Goal: Information Seeking & Learning: Learn about a topic

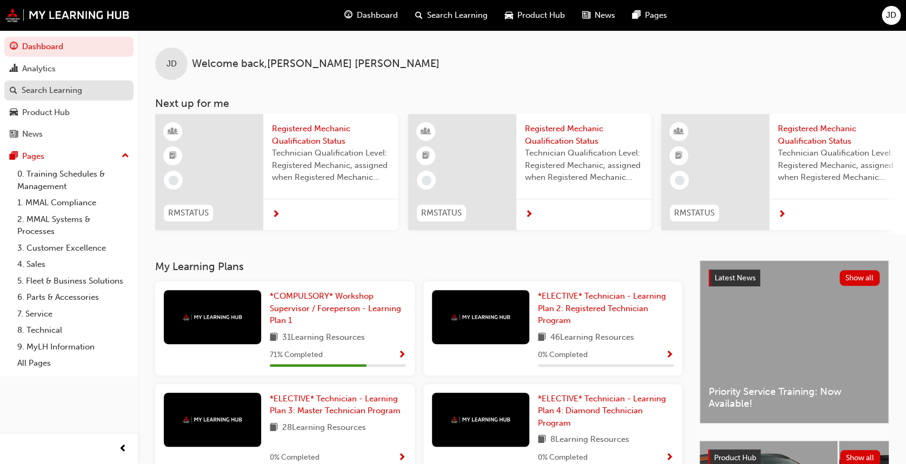
click at [70, 91] on div "Search Learning" at bounding box center [52, 90] width 61 height 12
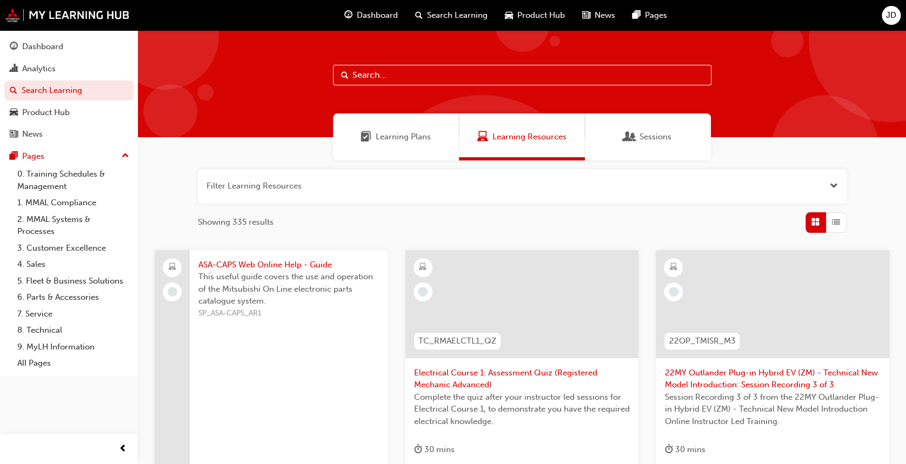
click at [638, 132] on div "Sessions" at bounding box center [647, 137] width 47 height 12
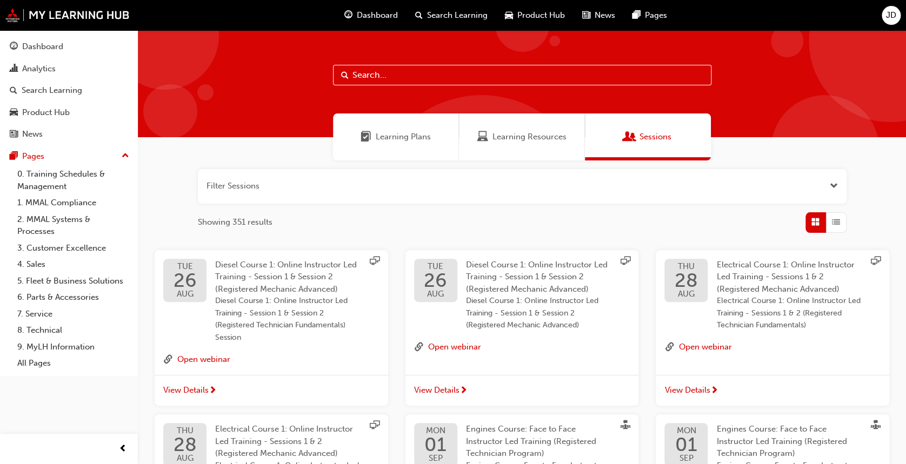
click at [548, 284] on span "Diesel Course 1: Online Instructor Led Training - Session 1 & Session 2 (Regist…" at bounding box center [537, 277] width 142 height 34
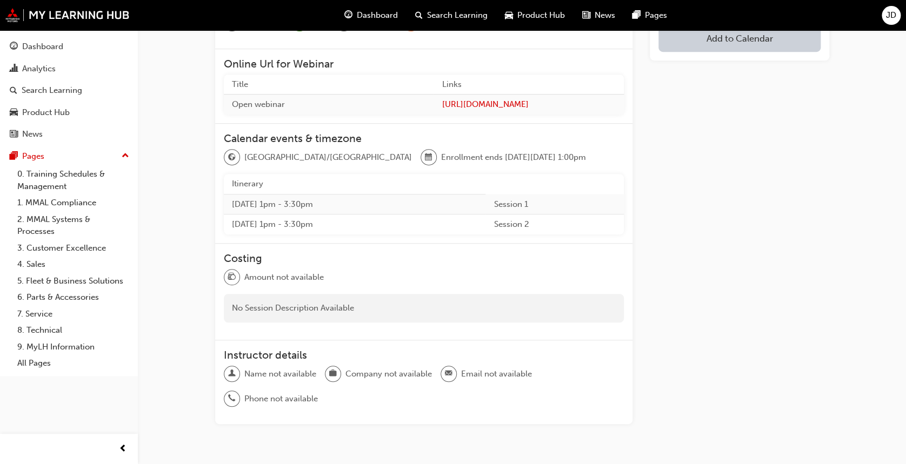
scroll to position [258, 0]
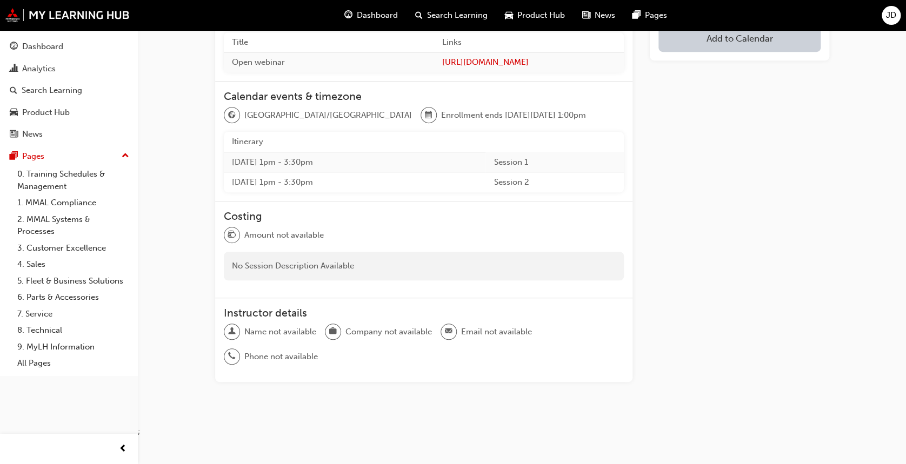
click at [307, 158] on td "[DATE] 1pm - 3:30pm" at bounding box center [355, 162] width 262 height 21
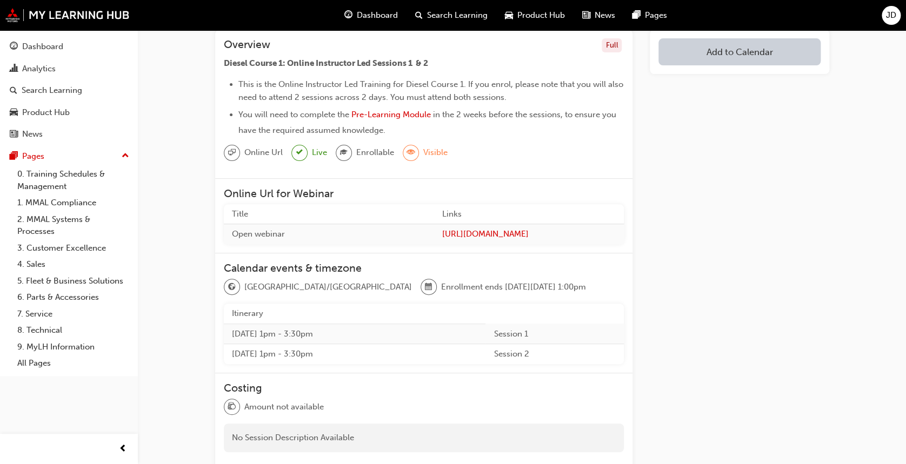
scroll to position [0, 0]
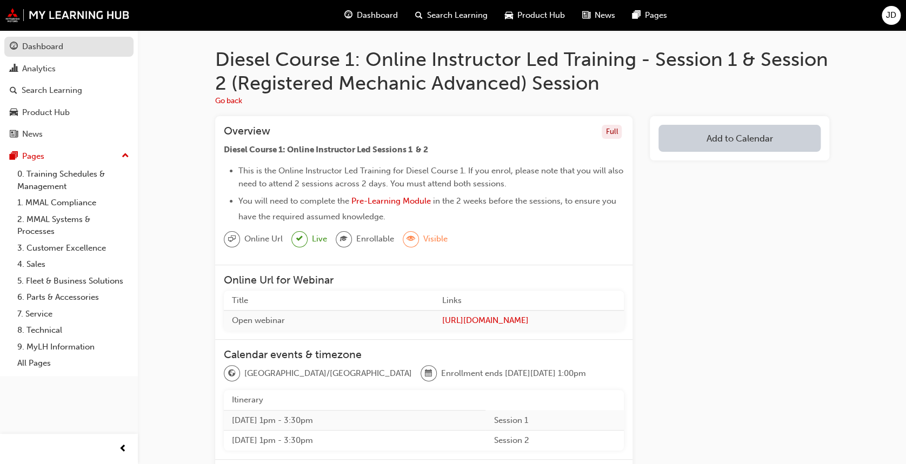
click at [52, 52] on div "Dashboard" at bounding box center [42, 47] width 41 height 12
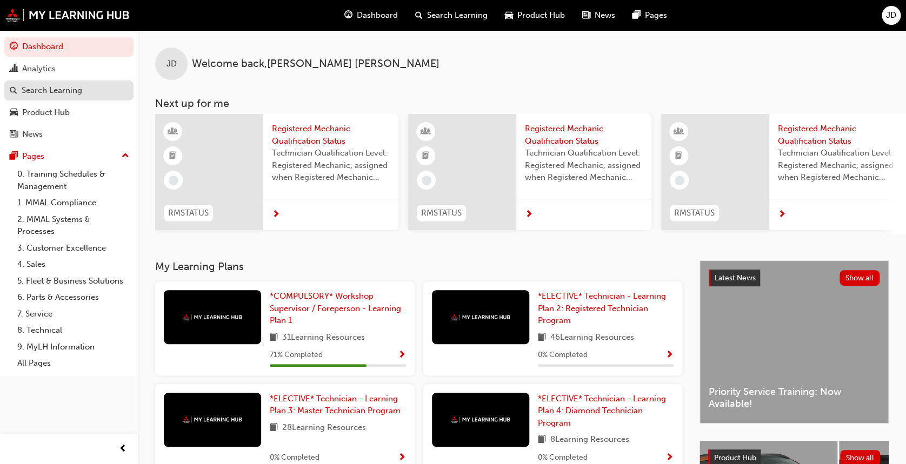
drag, startPoint x: 49, startPoint y: 92, endPoint x: 56, endPoint y: 95, distance: 8.2
click at [50, 92] on div "Search Learning" at bounding box center [52, 90] width 61 height 12
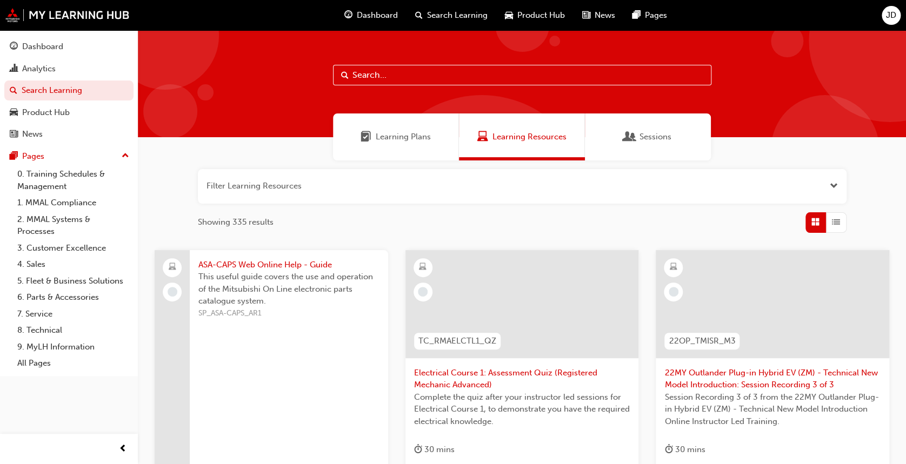
click at [676, 135] on div "Sessions" at bounding box center [648, 137] width 126 height 47
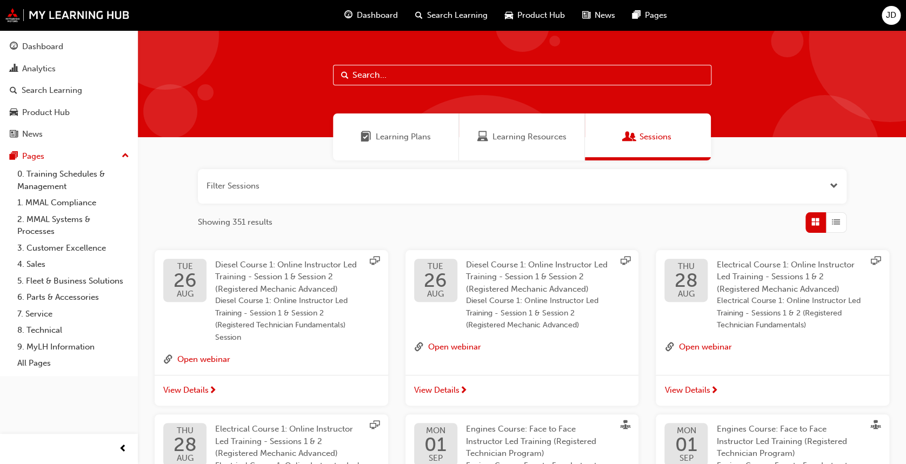
click at [883, 9] on button "JD" at bounding box center [891, 15] width 19 height 19
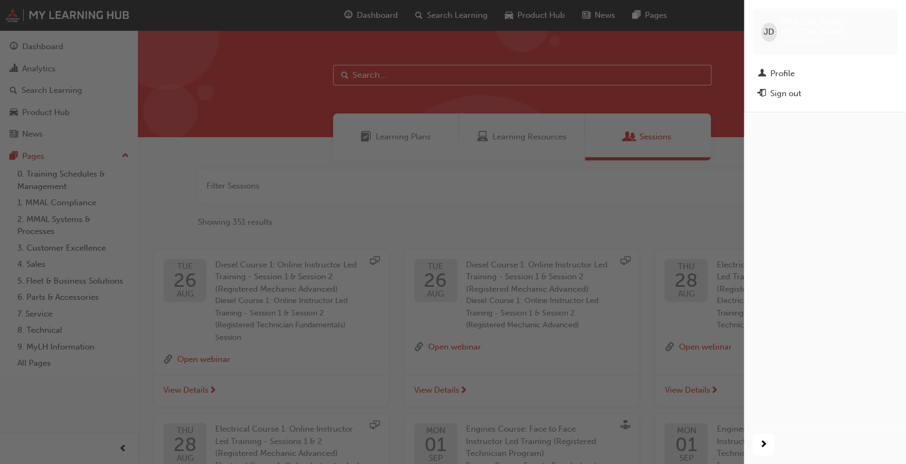
click at [762, 32] on div "JD" at bounding box center [769, 32] width 16 height 19
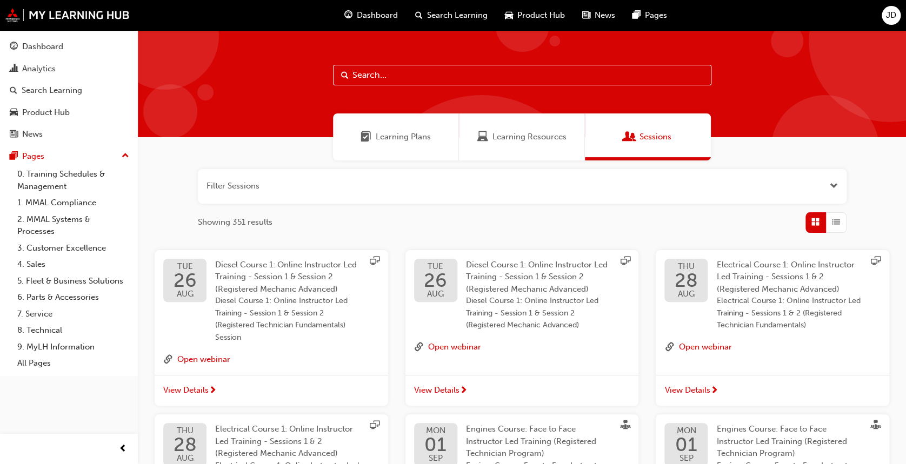
click at [888, 18] on span "JD" at bounding box center [891, 15] width 10 height 12
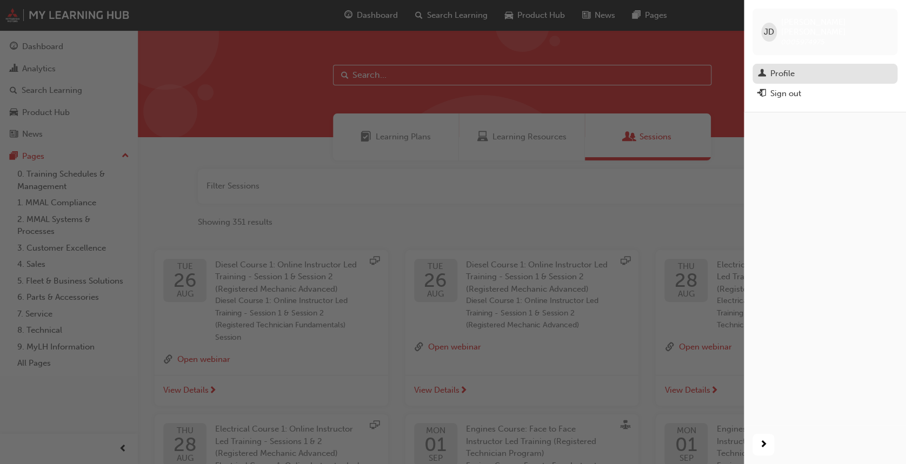
click at [795, 67] on div "Profile" at bounding box center [825, 74] width 134 height 14
